Goal: Information Seeking & Learning: Learn about a topic

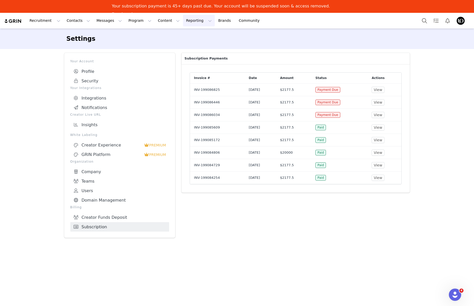
click at [183, 23] on button "Reporting Reporting" at bounding box center [199, 21] width 32 height 12
click at [185, 36] on p "Dashboard" at bounding box center [184, 35] width 20 height 5
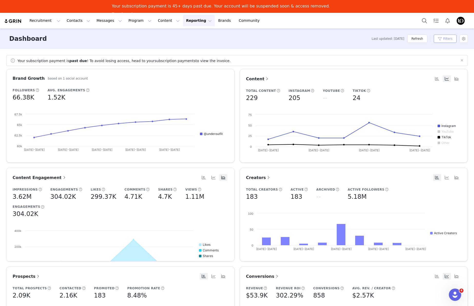
click at [443, 40] on button "Filters" at bounding box center [445, 39] width 23 height 8
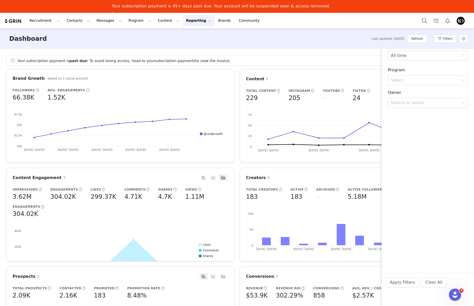
click at [121, 42] on div "Dashboard Last updated: 4 months ago Refresh Filters" at bounding box center [237, 38] width 474 height 21
click at [136, 40] on div "Dashboard Last updated: 4 months ago Refresh Filters" at bounding box center [237, 38] width 474 height 21
click at [320, 35] on div "Dashboard Last updated: 4 months ago Refresh Filters" at bounding box center [237, 38] width 474 height 21
click at [306, 33] on div "Dashboard Last updated: 4 months ago Refresh Filters" at bounding box center [237, 38] width 474 height 21
click at [447, 41] on button "Filters" at bounding box center [445, 39] width 23 height 8
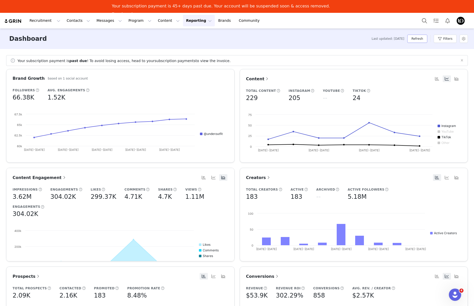
click at [417, 39] on button "Refresh" at bounding box center [417, 39] width 20 height 8
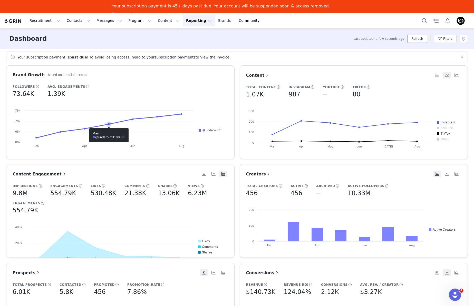
scroll to position [4, 0]
click at [260, 41] on div "Dashboard Last updated: a few seconds ago Refresh Filters" at bounding box center [237, 38] width 474 height 21
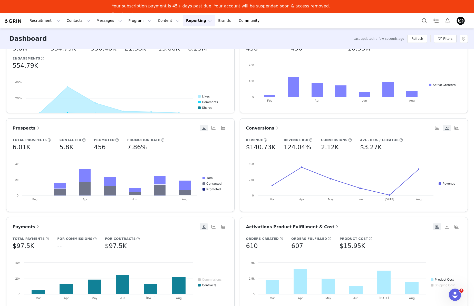
scroll to position [152, 0]
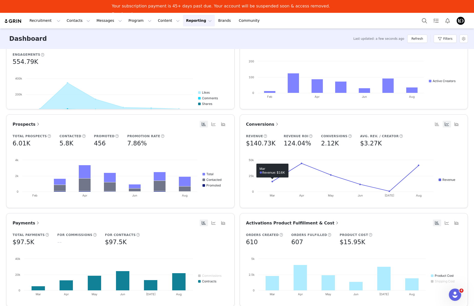
click at [260, 141] on h5 "$140.73K" at bounding box center [261, 143] width 30 height 9
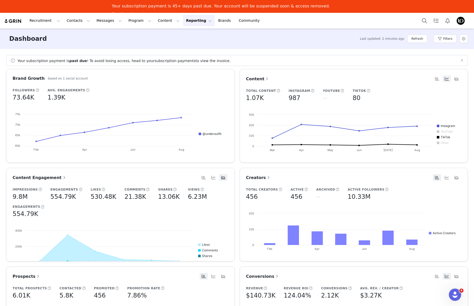
click at [189, 20] on button "Reporting Reporting" at bounding box center [199, 21] width 32 height 12
click at [185, 44] on p "Report Builder" at bounding box center [187, 44] width 26 height 5
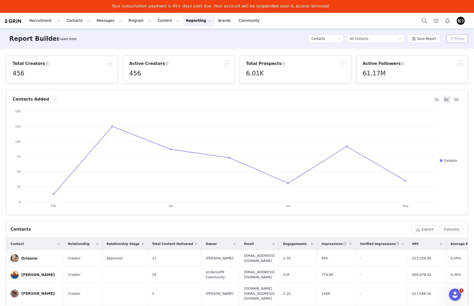
click at [461, 39] on button "Filters" at bounding box center [457, 39] width 21 height 8
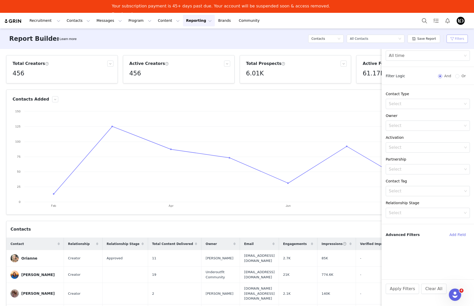
click at [461, 39] on button "Filters" at bounding box center [457, 39] width 21 height 8
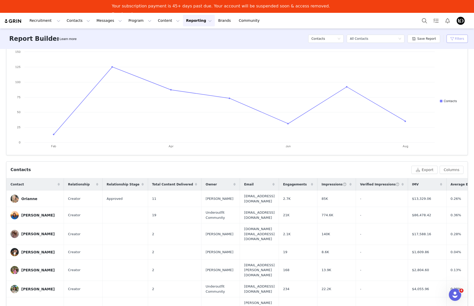
scroll to position [60, 0]
click at [30, 197] on div "Orianne" at bounding box center [29, 199] width 16 height 4
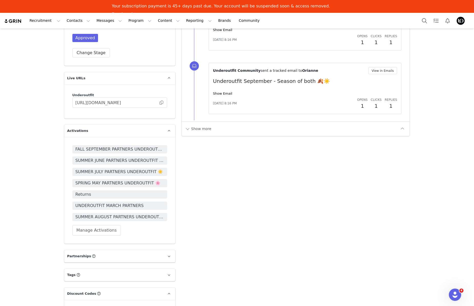
scroll to position [779, 0]
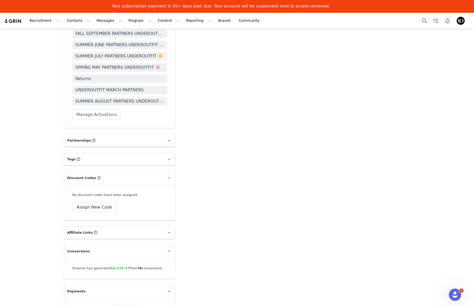
drag, startPoint x: 108, startPoint y: 292, endPoint x: 132, endPoint y: 292, distance: 23.9
click at [132, 306] on div "Orianne has been paid $10,550.00 in 10 payments." at bounding box center [119, 308] width 95 height 5
click at [116, 266] on span "$4,339.37" at bounding box center [120, 268] width 19 height 4
click at [113, 266] on span "$4,339.37" at bounding box center [120, 268] width 19 height 4
click at [160, 135] on p "Partnerships The partnerships..." at bounding box center [113, 141] width 99 height 12
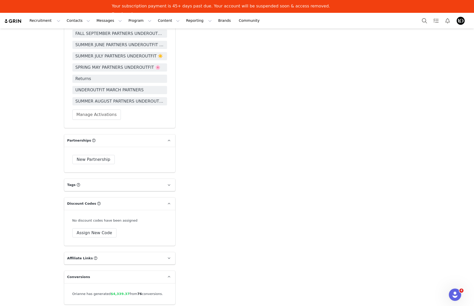
click at [160, 135] on p "Partnerships The partnerships..." at bounding box center [113, 141] width 99 height 12
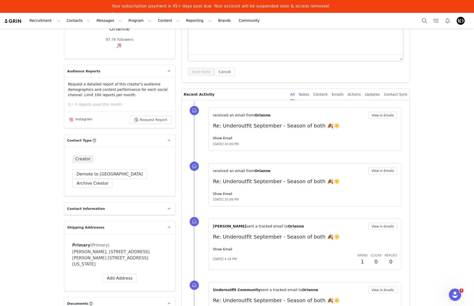
scroll to position [0, 0]
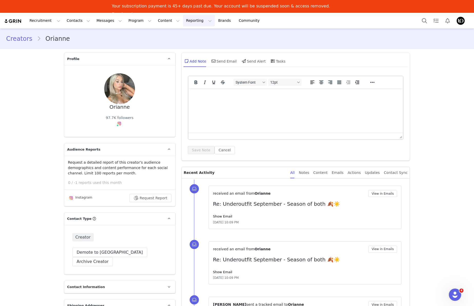
click at [185, 20] on button "Reporting Reporting" at bounding box center [199, 21] width 32 height 12
click at [187, 45] on p "Report Builder" at bounding box center [187, 44] width 26 height 5
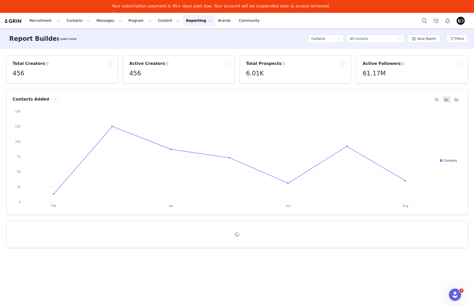
click at [197, 68] on div "Active Creators 456" at bounding box center [178, 69] width 103 height 17
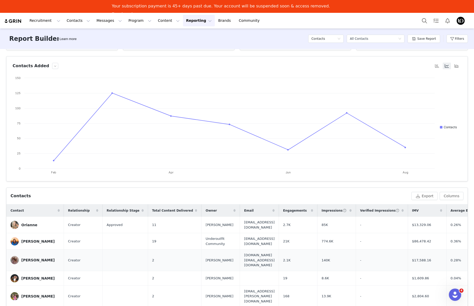
click at [31, 258] on div "Kaylie Varney" at bounding box center [37, 260] width 33 height 4
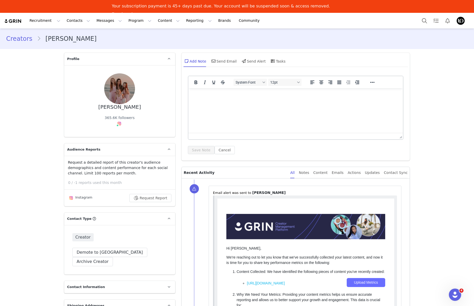
click at [18, 39] on link "Creators" at bounding box center [21, 38] width 31 height 9
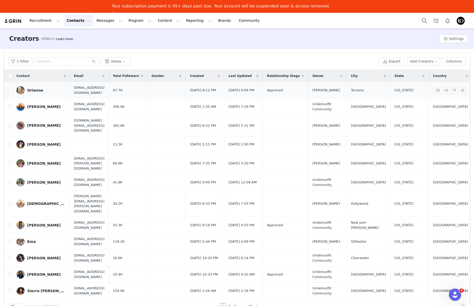
click at [32, 89] on div "Orianne" at bounding box center [35, 90] width 16 height 4
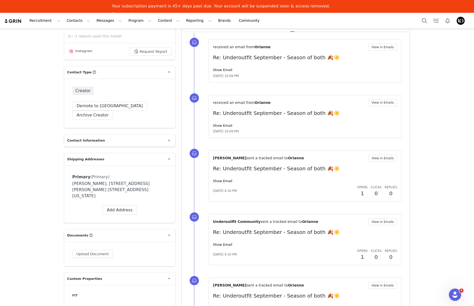
scroll to position [147, 0]
click at [88, 138] on span "Contact Information" at bounding box center [86, 140] width 38 height 5
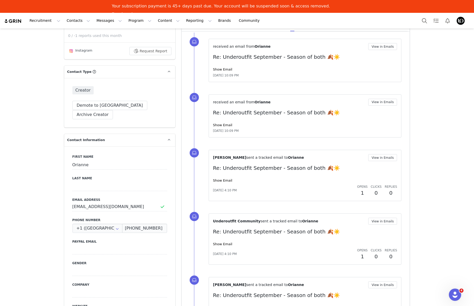
click at [88, 138] on span "Contact Information" at bounding box center [86, 140] width 38 height 5
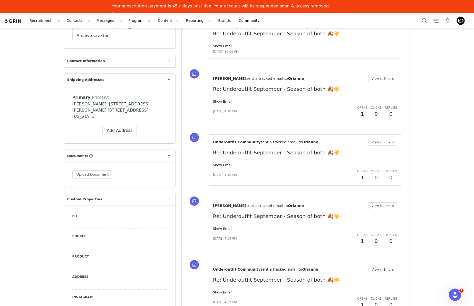
scroll to position [229, 0]
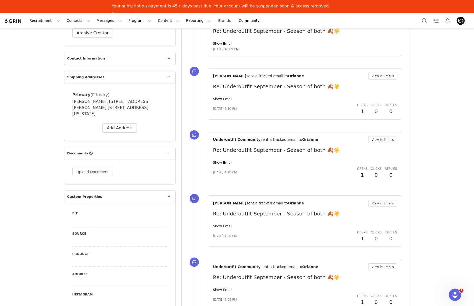
click at [79, 232] on label "Source" at bounding box center [119, 234] width 95 height 5
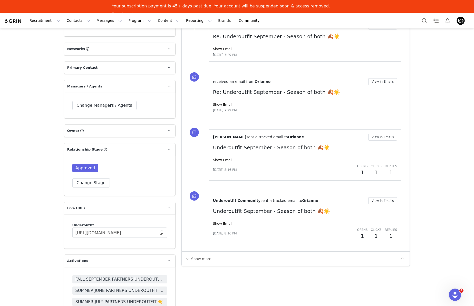
scroll to position [534, 0]
click at [160, 233] on span at bounding box center [161, 233] width 5 height 0
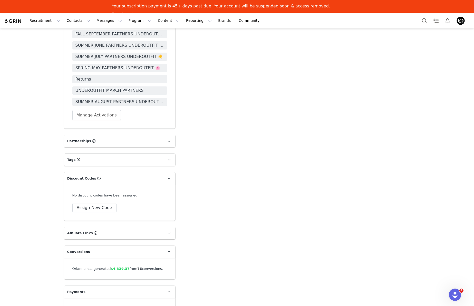
scroll to position [779, 0]
click at [150, 153] on p "Tags Keep track of your contacts by assigning them tags. You can then filter yo…" at bounding box center [113, 159] width 99 height 12
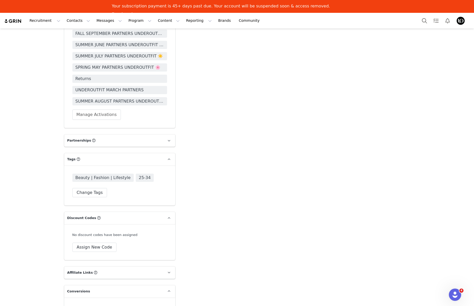
click at [154, 135] on p "Partnerships The partnerships..." at bounding box center [113, 141] width 99 height 12
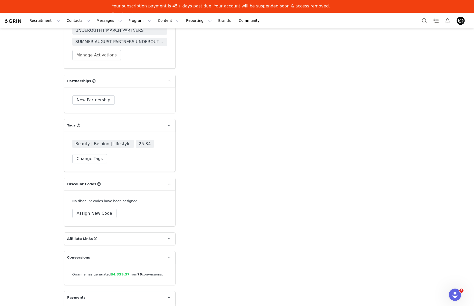
scroll to position [845, 0]
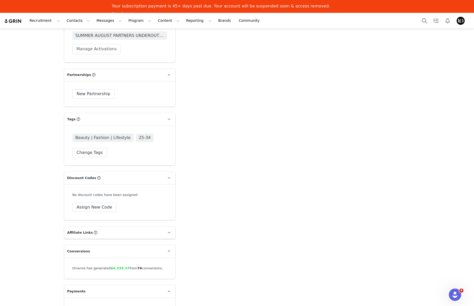
click at [148, 227] on p "Affiliate Links Affiliate links associated with this Creator" at bounding box center [113, 233] width 99 height 12
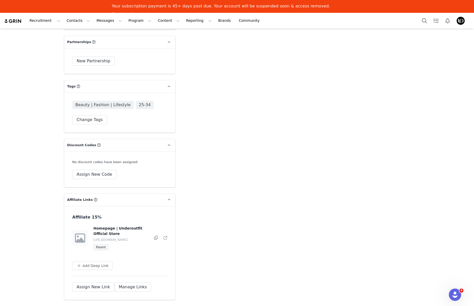
scroll to position [882, 0]
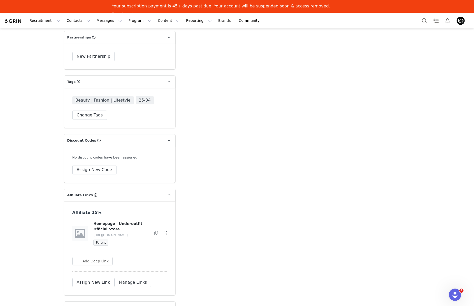
click at [164, 232] on icon at bounding box center [165, 233] width 3 height 3
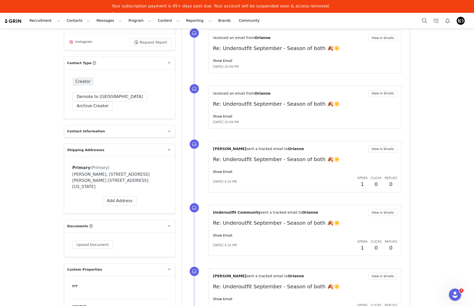
scroll to position [0, 0]
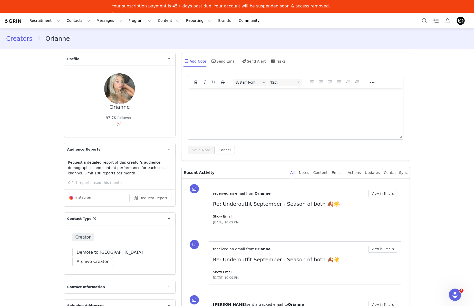
drag, startPoint x: 64, startPoint y: 40, endPoint x: 44, endPoint y: 37, distance: 19.9
click at [44, 37] on li "Orianne" at bounding box center [55, 38] width 37 height 9
drag, startPoint x: 43, startPoint y: 37, endPoint x: 66, endPoint y: 39, distance: 22.4
click at [65, 40] on li "Orianne" at bounding box center [55, 38] width 37 height 9
click at [155, 20] on button "Content Content" at bounding box center [169, 21] width 28 height 12
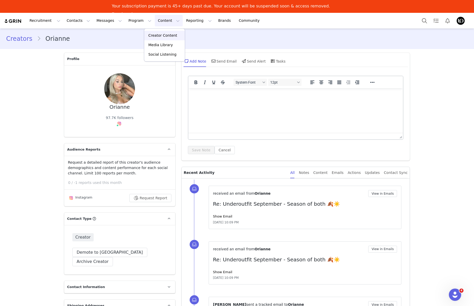
click at [162, 37] on p "Creator Content" at bounding box center [162, 35] width 29 height 5
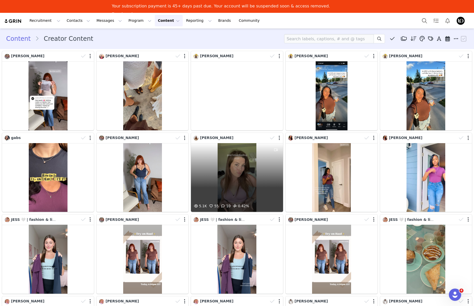
click at [226, 168] on div "5.1K 55 10 0.42%" at bounding box center [237, 177] width 92 height 69
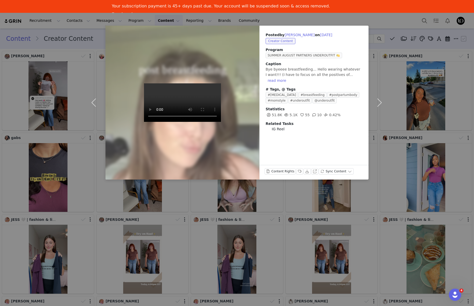
click at [208, 122] on video at bounding box center [182, 102] width 77 height 39
click at [332, 171] on button "Sync Content" at bounding box center [336, 171] width 35 height 6
click at [333, 151] on div "Posted by Sammi Baker on Aug 29, 2025 Creator Content Program SUMMER AUGUST PAR…" at bounding box center [314, 103] width 109 height 154
click at [377, 64] on button "button" at bounding box center [380, 103] width 22 height 154
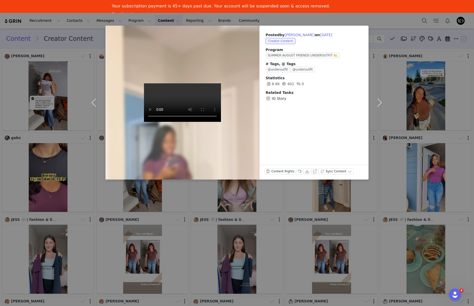
click at [387, 21] on div "Posted by Sayrova on Aug 29, 2025 Creator Content Program SUMMER AUGUST FRIENDS…" at bounding box center [237, 153] width 474 height 306
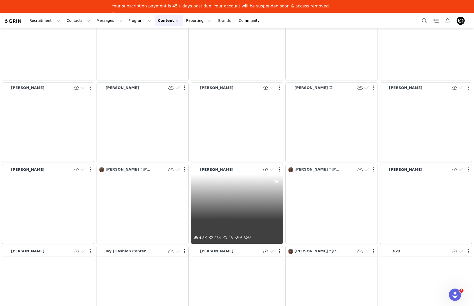
scroll to position [1969, 0]
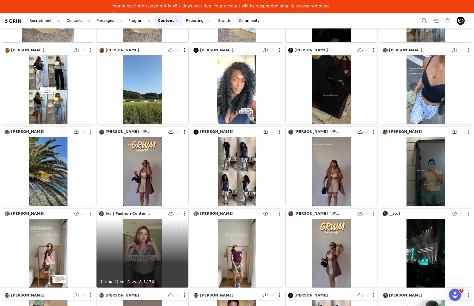
click at [145, 231] on div "1.9K 48 25 1.17%" at bounding box center [143, 253] width 92 height 69
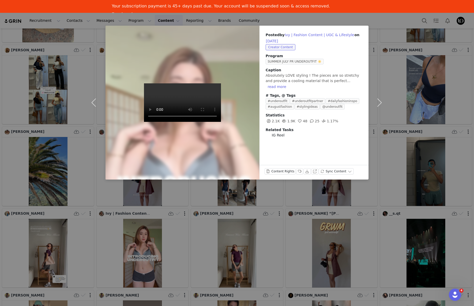
click at [369, 20] on div "Posted by Ivy | Fashion Content | UGC & Lifestyle on Aug 13, 2025 Creator Conte…" at bounding box center [237, 153] width 474 height 306
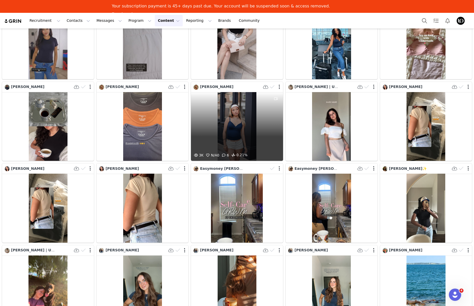
scroll to position [1581, 0]
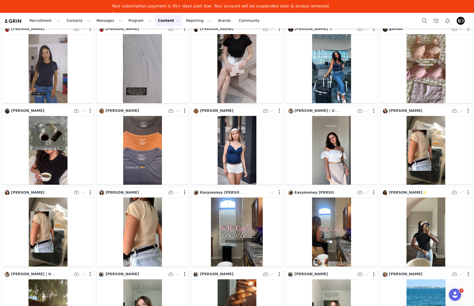
click at [11, 20] on img at bounding box center [13, 21] width 18 height 5
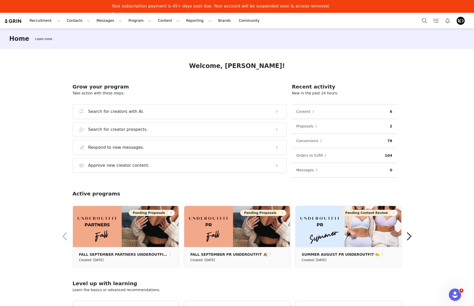
click at [168, 65] on div "Welcome, Felix!" at bounding box center [237, 65] width 329 height 9
click at [130, 22] on button "Program Program" at bounding box center [139, 21] width 29 height 12
click at [127, 62] on p "Affiliates" at bounding box center [129, 63] width 16 height 5
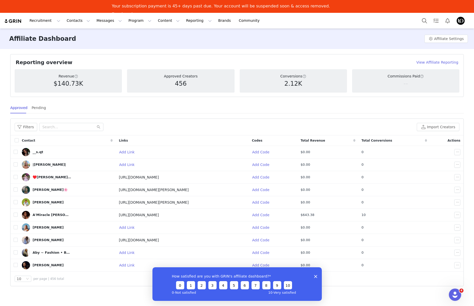
click at [315, 141] on span "Total Revenue" at bounding box center [313, 140] width 25 height 5
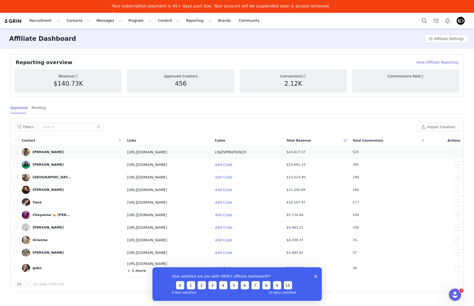
click at [39, 152] on div "[PERSON_NAME]" at bounding box center [48, 152] width 31 height 4
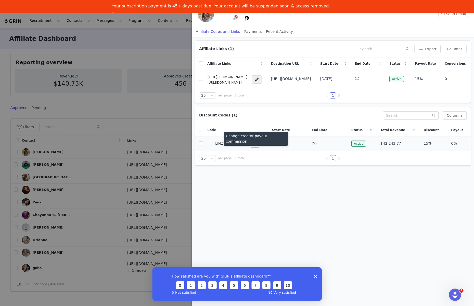
click at [255, 148] on button "button" at bounding box center [255, 144] width 8 height 8
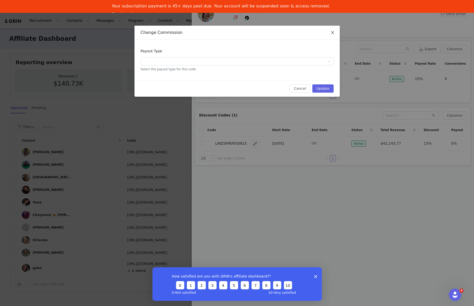
click at [331, 32] on icon "icon: close" at bounding box center [333, 33] width 4 height 4
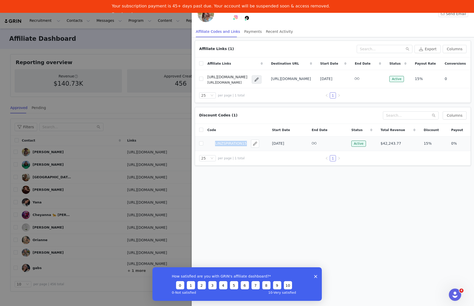
drag, startPoint x: 216, startPoint y: 147, endPoint x: 248, endPoint y: 147, distance: 32.9
click at [248, 147] on div "LINZSPIRATION15" at bounding box center [236, 144] width 53 height 8
copy span "LINZSPIRATION15"
click at [166, 58] on div at bounding box center [237, 153] width 474 height 306
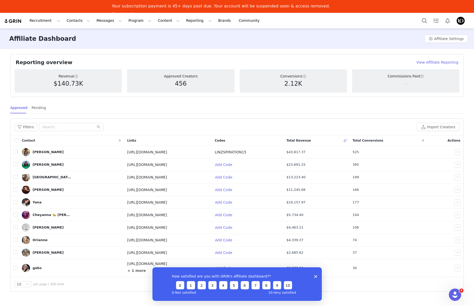
click at [315, 277] on icon "Close survey" at bounding box center [315, 276] width 3 height 3
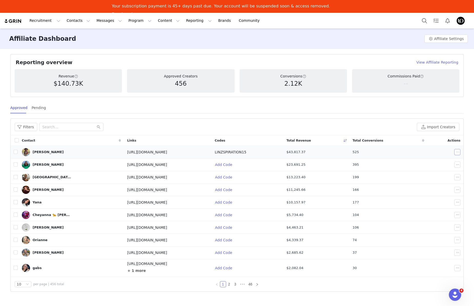
click at [458, 151] on button "button" at bounding box center [457, 152] width 6 height 6
click at [361, 105] on div "Approved Pending" at bounding box center [237, 108] width 454 height 12
click at [41, 165] on div "[PERSON_NAME]" at bounding box center [48, 165] width 31 height 4
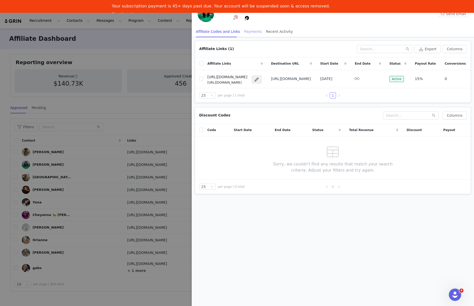
click at [244, 32] on div "Payments" at bounding box center [253, 32] width 18 height 12
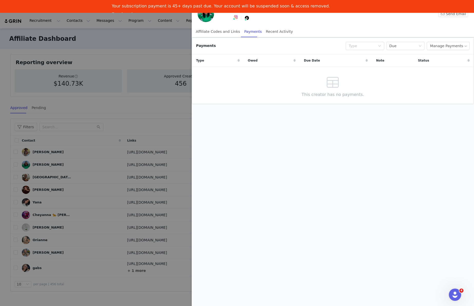
click at [167, 49] on div at bounding box center [237, 153] width 474 height 306
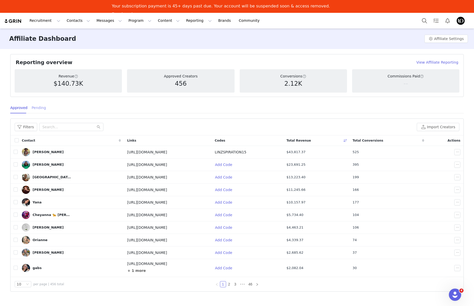
click at [37, 107] on div "Pending" at bounding box center [39, 108] width 14 height 12
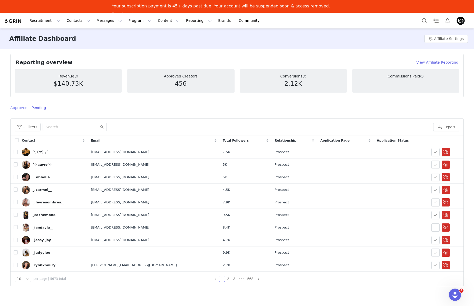
click at [20, 109] on div "Approved" at bounding box center [18, 108] width 17 height 12
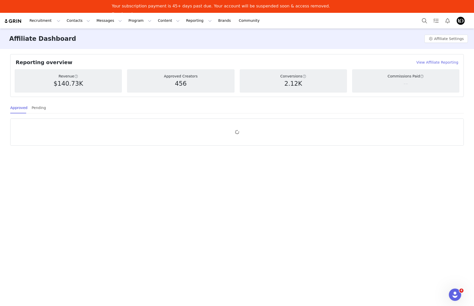
click at [98, 83] on div "$140.73K" at bounding box center [68, 83] width 99 height 9
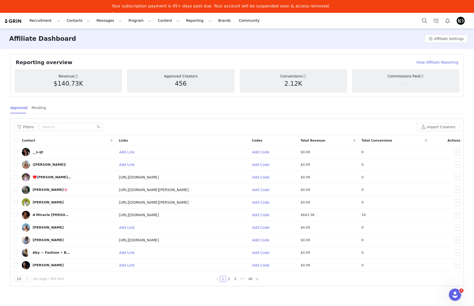
click at [431, 61] on h4 "View Affiliate Reporting" at bounding box center [437, 62] width 42 height 5
click at [311, 141] on span "Total Revenue" at bounding box center [313, 140] width 25 height 5
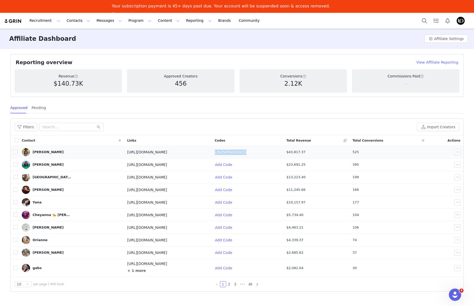
drag, startPoint x: 274, startPoint y: 152, endPoint x: 242, endPoint y: 151, distance: 32.1
click at [242, 152] on td "LINZSPIRATION15" at bounding box center [248, 152] width 72 height 13
click at [46, 177] on div "[GEOGRAPHIC_DATA]" at bounding box center [52, 177] width 39 height 4
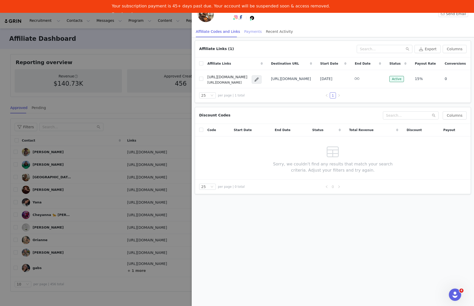
click at [250, 32] on div "Payments" at bounding box center [253, 32] width 18 height 12
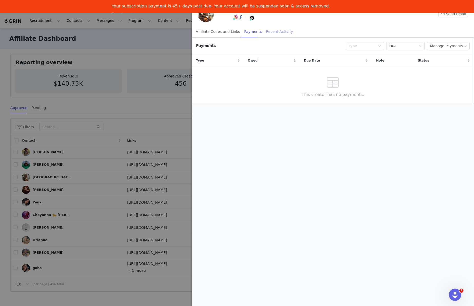
click at [276, 33] on div "Recent Activity" at bounding box center [279, 32] width 27 height 12
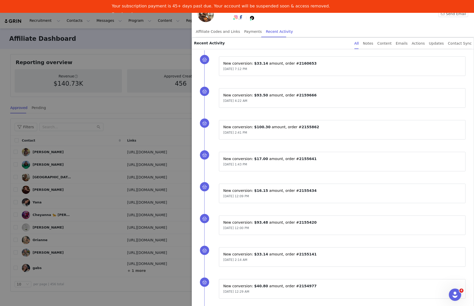
click at [273, 69] on div "[DATE] 7:12 PM" at bounding box center [342, 68] width 238 height 5
click at [205, 32] on div "Affiliate Codes and Links" at bounding box center [218, 32] width 44 height 12
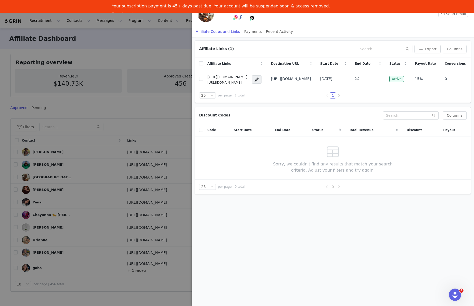
click at [143, 58] on div at bounding box center [237, 153] width 474 height 306
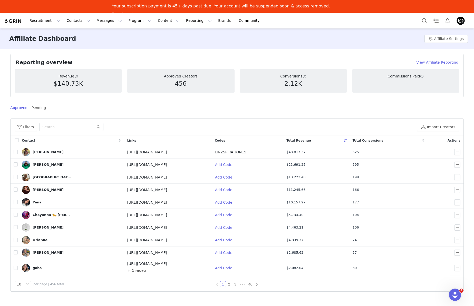
click at [311, 141] on span "Total Revenue" at bounding box center [298, 140] width 25 height 5
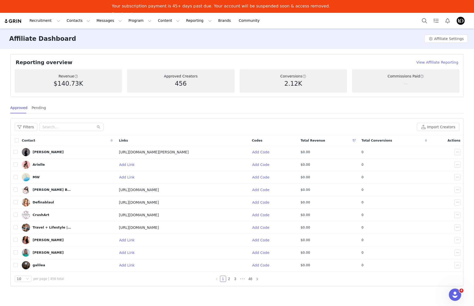
click at [318, 141] on span "Total Revenue" at bounding box center [313, 140] width 25 height 5
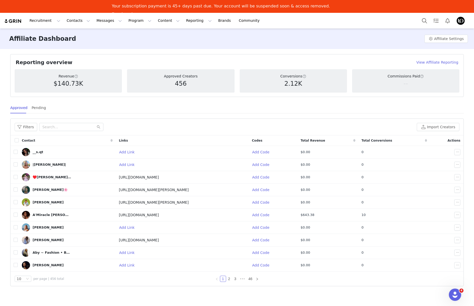
click at [381, 142] on span "Total Conversions" at bounding box center [377, 140] width 31 height 5
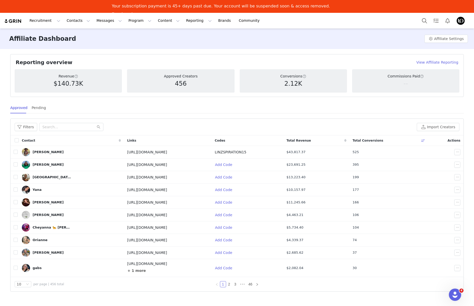
click at [381, 142] on span "Total Conversions" at bounding box center [368, 140] width 31 height 5
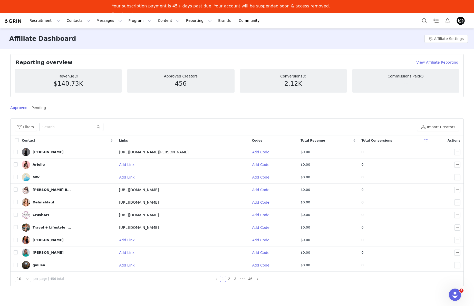
click at [381, 142] on span "Total Conversions" at bounding box center [377, 140] width 31 height 5
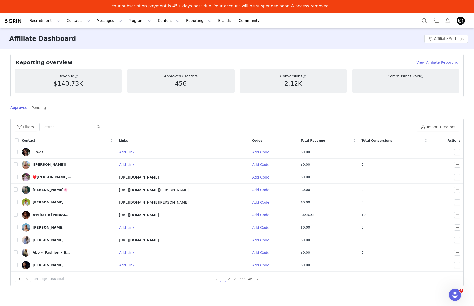
click at [371, 140] on span "Total Conversions" at bounding box center [377, 140] width 31 height 5
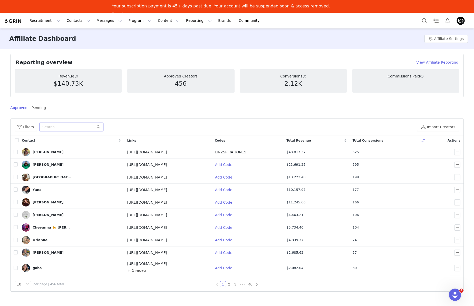
click at [49, 126] on input "text" at bounding box center [71, 127] width 64 height 8
click at [30, 129] on button "Filters" at bounding box center [26, 127] width 23 height 8
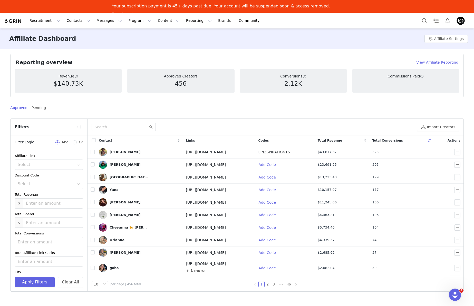
click at [151, 106] on div "Approved Pending" at bounding box center [237, 108] width 454 height 12
click at [116, 152] on div "[PERSON_NAME]" at bounding box center [125, 152] width 31 height 4
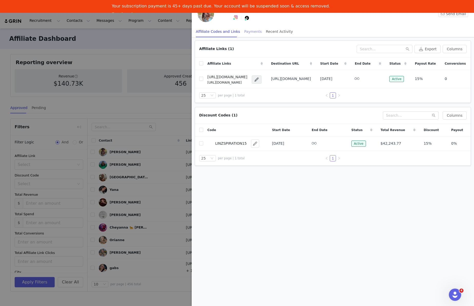
click at [250, 32] on div "Payments" at bounding box center [253, 32] width 18 height 12
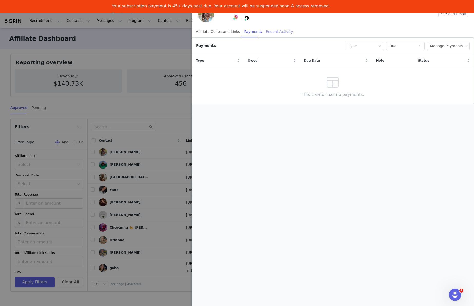
click at [275, 33] on div "Recent Activity" at bounding box center [279, 32] width 27 height 12
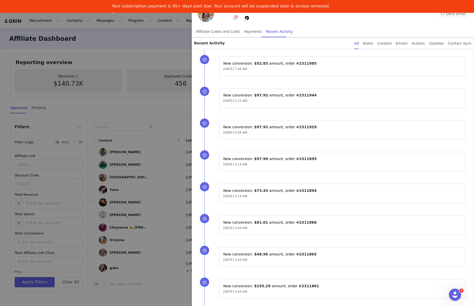
click at [165, 55] on div at bounding box center [237, 153] width 474 height 306
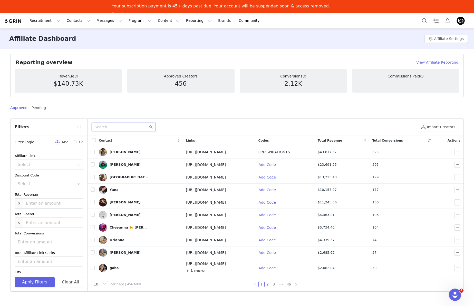
click at [121, 129] on input "text" at bounding box center [124, 127] width 64 height 8
click at [183, 21] on button "Reporting Reporting" at bounding box center [199, 21] width 32 height 12
click at [182, 35] on p "Dashboard" at bounding box center [184, 35] width 20 height 5
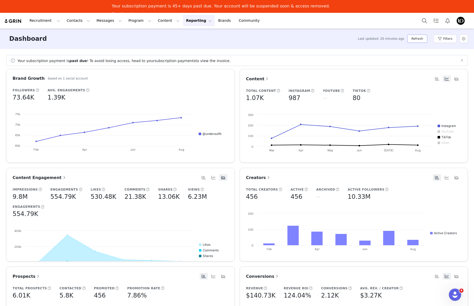
click at [417, 41] on button "Refresh" at bounding box center [417, 39] width 20 height 8
click at [353, 96] on h5 "80" at bounding box center [357, 97] width 8 height 9
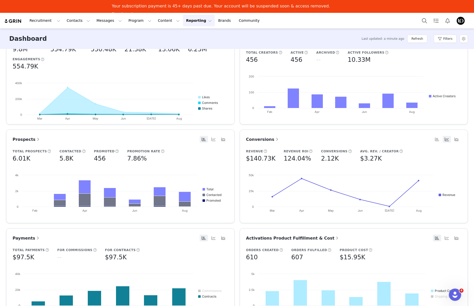
scroll to position [152, 0]
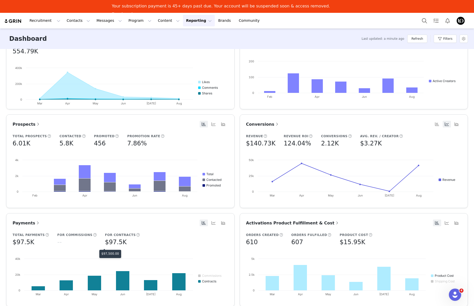
click at [107, 243] on h5 "$97.5K" at bounding box center [116, 242] width 22 height 9
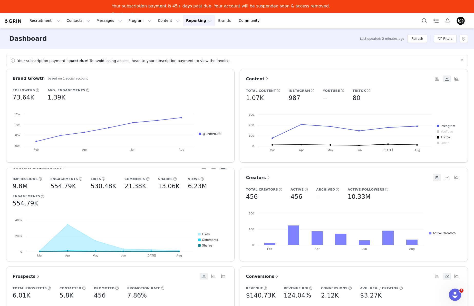
scroll to position [0, 0]
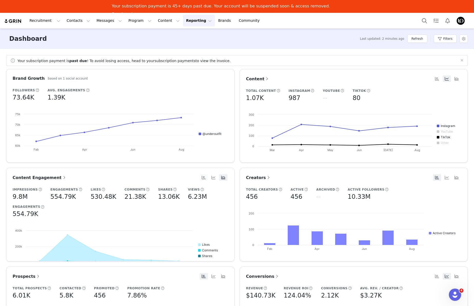
click at [200, 178] on button "button" at bounding box center [204, 177] width 8 height 7
click at [220, 178] on button "button" at bounding box center [223, 177] width 8 height 7
click at [209, 178] on button "button" at bounding box center [213, 177] width 8 height 7
click at [274, 48] on div "Dashboard Last updated: 2 minutes ago Refresh Filters" at bounding box center [237, 38] width 474 height 21
click at [155, 21] on button "Content Content" at bounding box center [169, 21] width 28 height 12
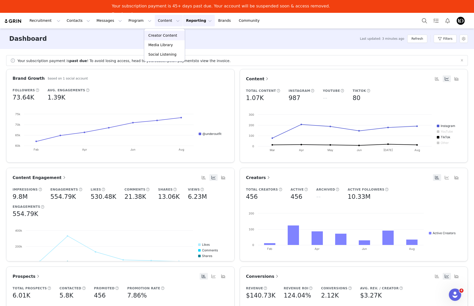
click at [157, 35] on p "Creator Content" at bounding box center [162, 35] width 29 height 5
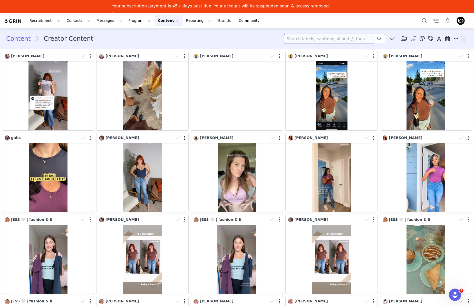
click at [327, 40] on input at bounding box center [329, 38] width 90 height 9
type input "oriann"
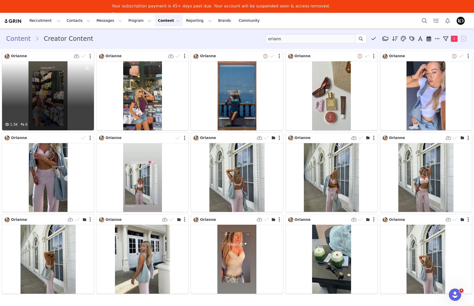
click at [53, 81] on div "1.5K 0" at bounding box center [48, 95] width 92 height 69
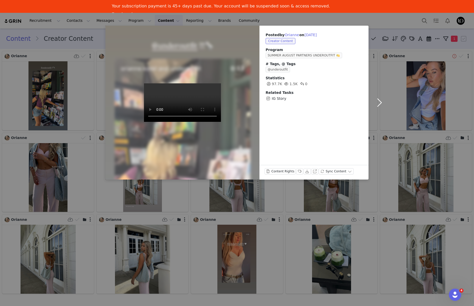
click at [379, 104] on button "button" at bounding box center [380, 103] width 22 height 154
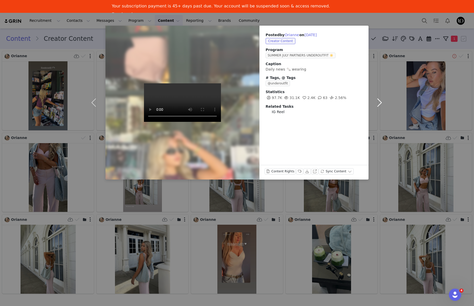
click at [379, 104] on button "button" at bounding box center [380, 103] width 22 height 154
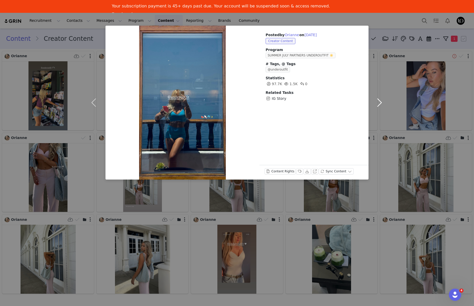
click at [379, 102] on button "button" at bounding box center [380, 103] width 22 height 154
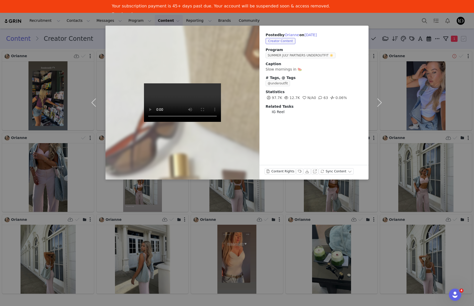
click at [393, 66] on div "Posted by [PERSON_NAME] on [DATE] Creator Content Program SUMMER JULY PARTNERS …" at bounding box center [237, 153] width 474 height 306
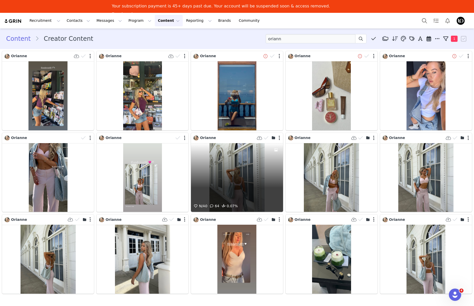
click at [227, 157] on div "N/A 0 64 0.07%" at bounding box center [237, 177] width 92 height 69
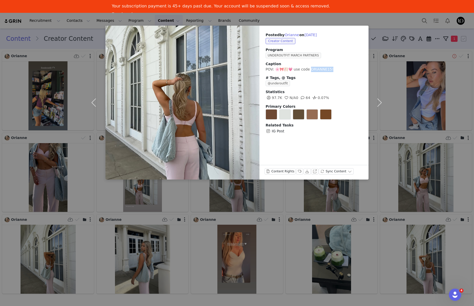
drag, startPoint x: 311, startPoint y: 70, endPoint x: 331, endPoint y: 70, distance: 20.0
click at [331, 70] on span "POV: 🌸🎀🩰💗 use code ORIANNE15!" at bounding box center [300, 69] width 68 height 4
copy span "NNE15!"
click at [388, 17] on div "Posted by [PERSON_NAME] on [DATE] Creator Content Program UNDEROUTFIT MARCH PAR…" at bounding box center [237, 153] width 474 height 306
click at [368, 18] on div "Posted by [PERSON_NAME] on [DATE] Creator Content Program UNDEROUTFIT MARCH PAR…" at bounding box center [237, 153] width 474 height 306
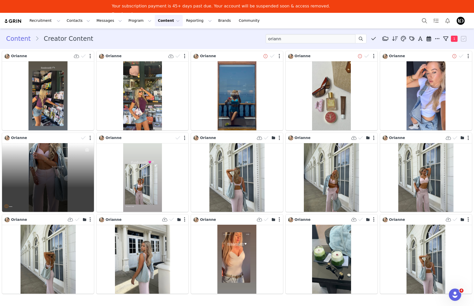
click at [54, 166] on div "—" at bounding box center [48, 177] width 92 height 69
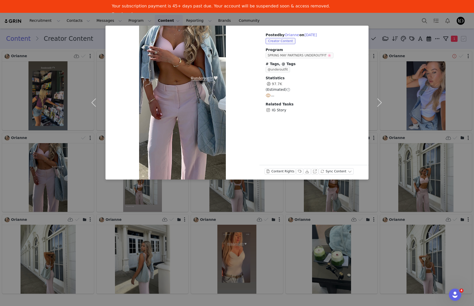
click at [209, 87] on div at bounding box center [182, 103] width 154 height 154
click at [380, 103] on button "button" at bounding box center [380, 103] width 22 height 154
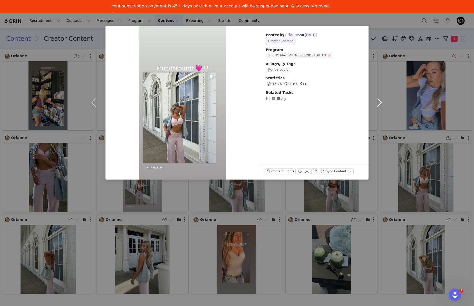
click at [380, 103] on button "button" at bounding box center [380, 103] width 22 height 154
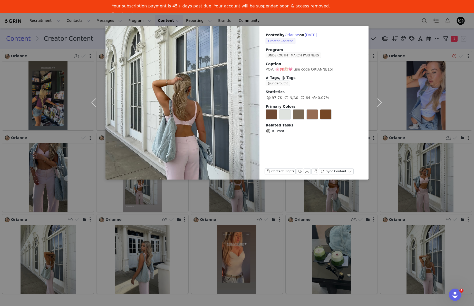
click at [300, 117] on span at bounding box center [299, 114] width 12 height 10
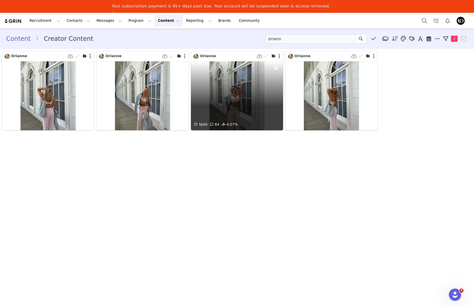
click at [232, 84] on div "N/A 0 64 0.07%" at bounding box center [237, 95] width 92 height 69
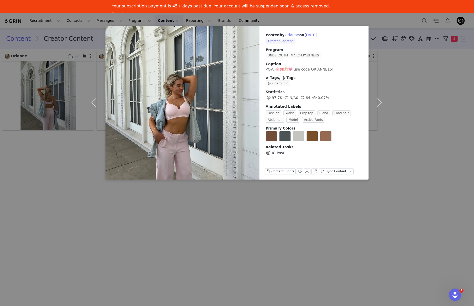
click at [270, 153] on span at bounding box center [268, 153] width 5 height 6
click at [313, 171] on button "View on Instagram" at bounding box center [314, 171] width 7 height 6
click at [409, 79] on div "Posted by [PERSON_NAME] on [DATE] Creator Content Program UNDEROUTFIT MARCH PAR…" at bounding box center [237, 153] width 474 height 306
